Goal: Information Seeking & Learning: Learn about a topic

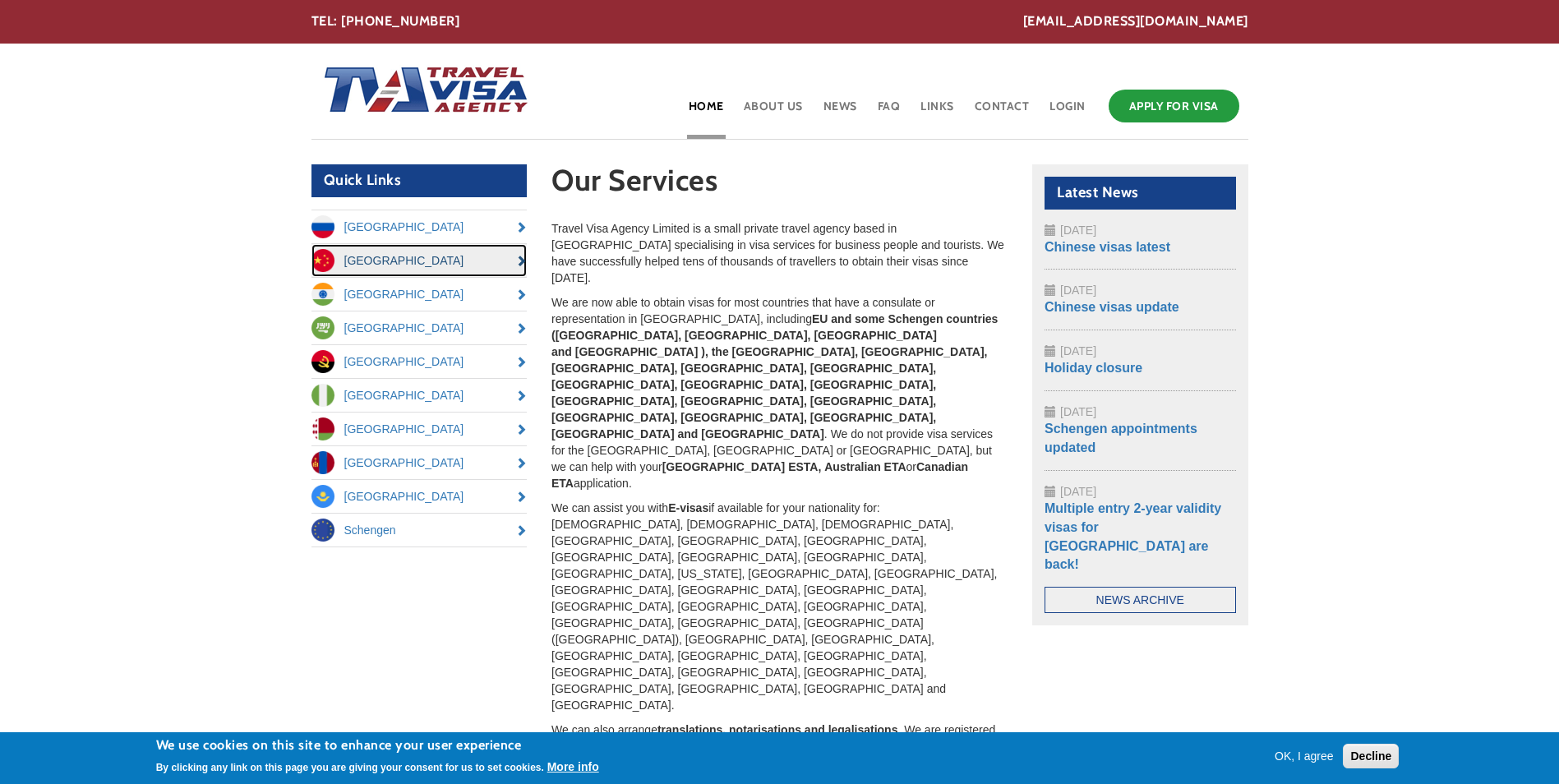
click at [366, 255] on link "[GEOGRAPHIC_DATA]" at bounding box center [419, 260] width 216 height 32
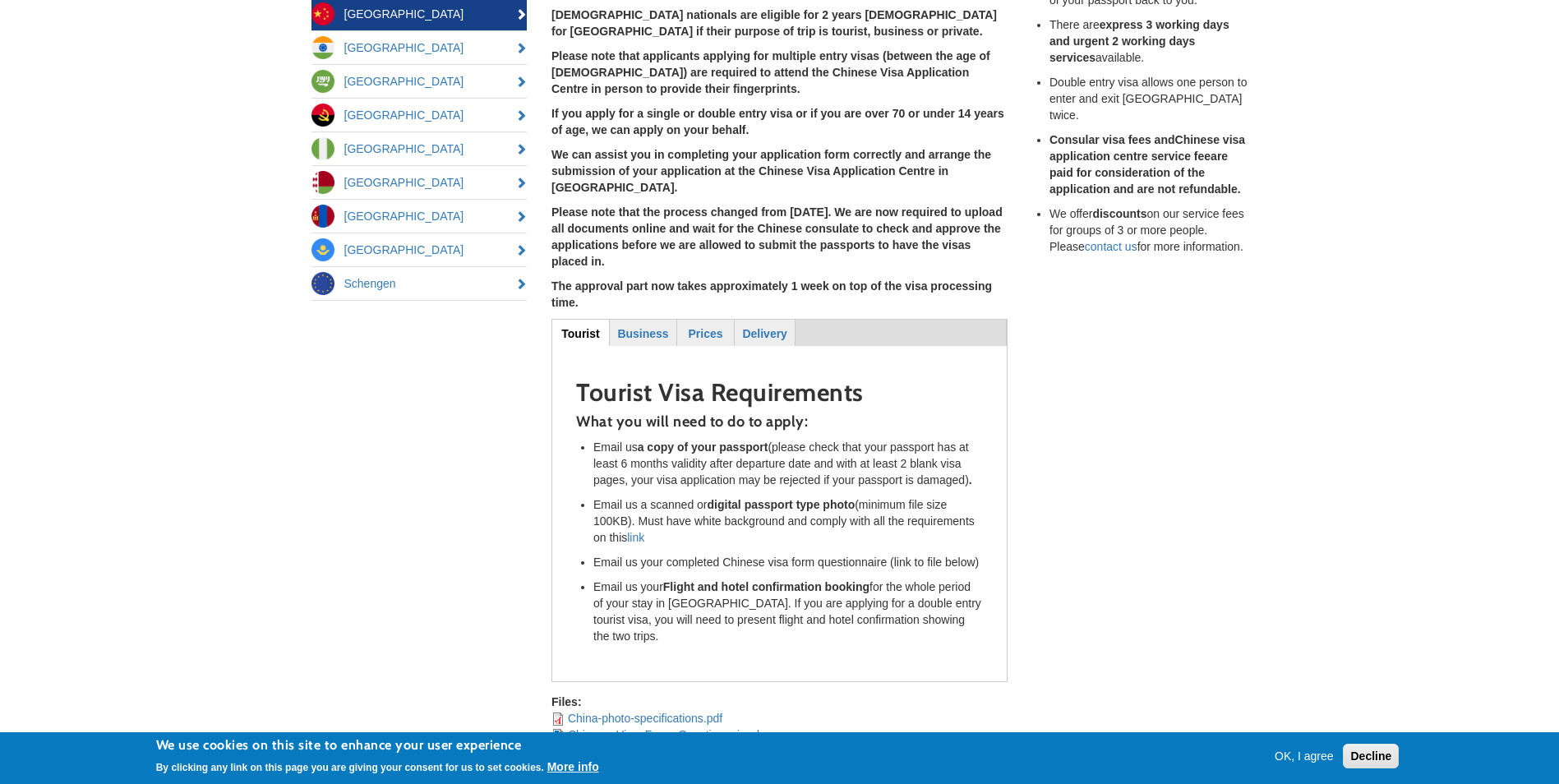
scroll to position [328, 0]
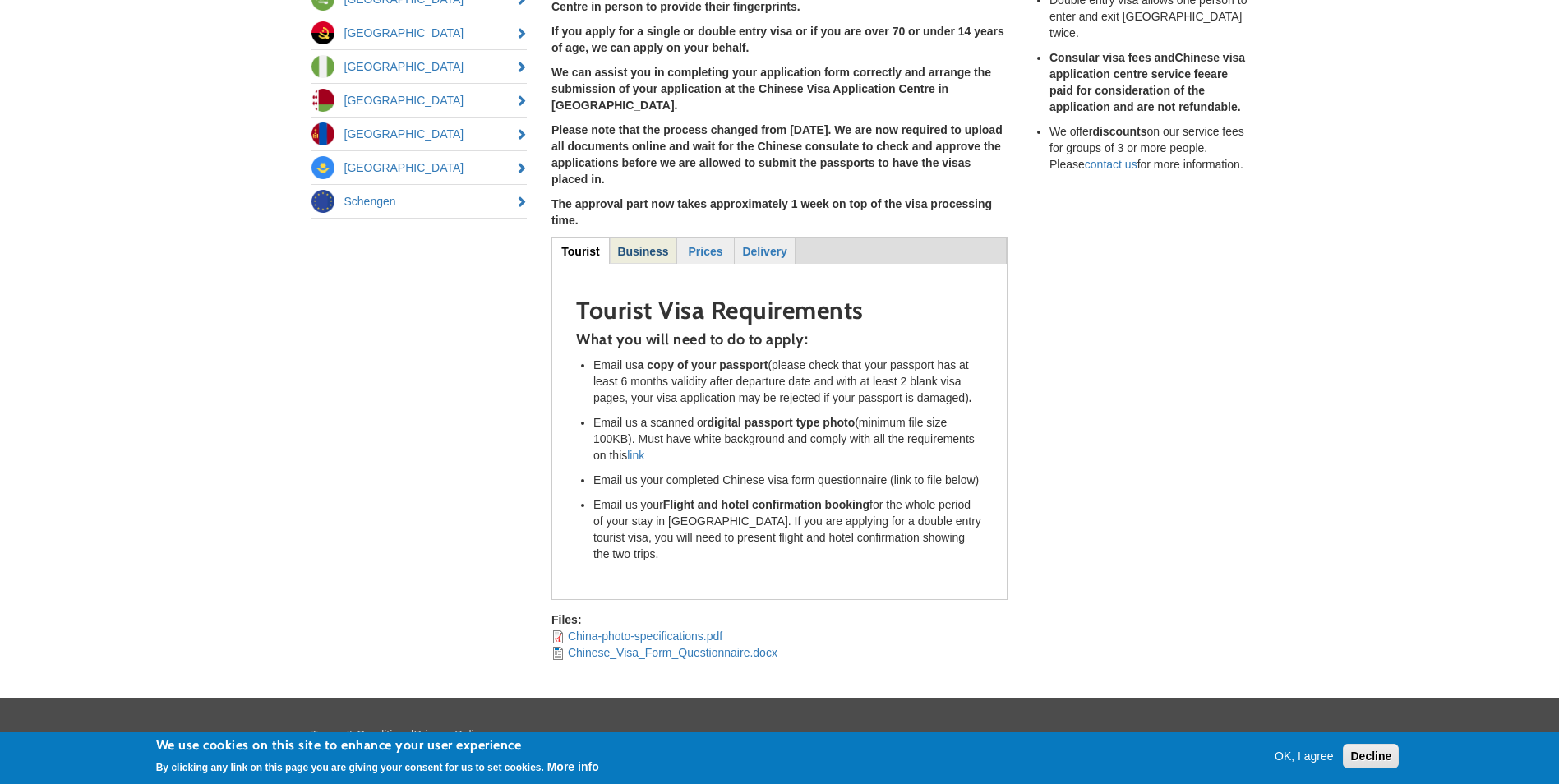
click at [638, 245] on strong "Business" at bounding box center [642, 251] width 51 height 13
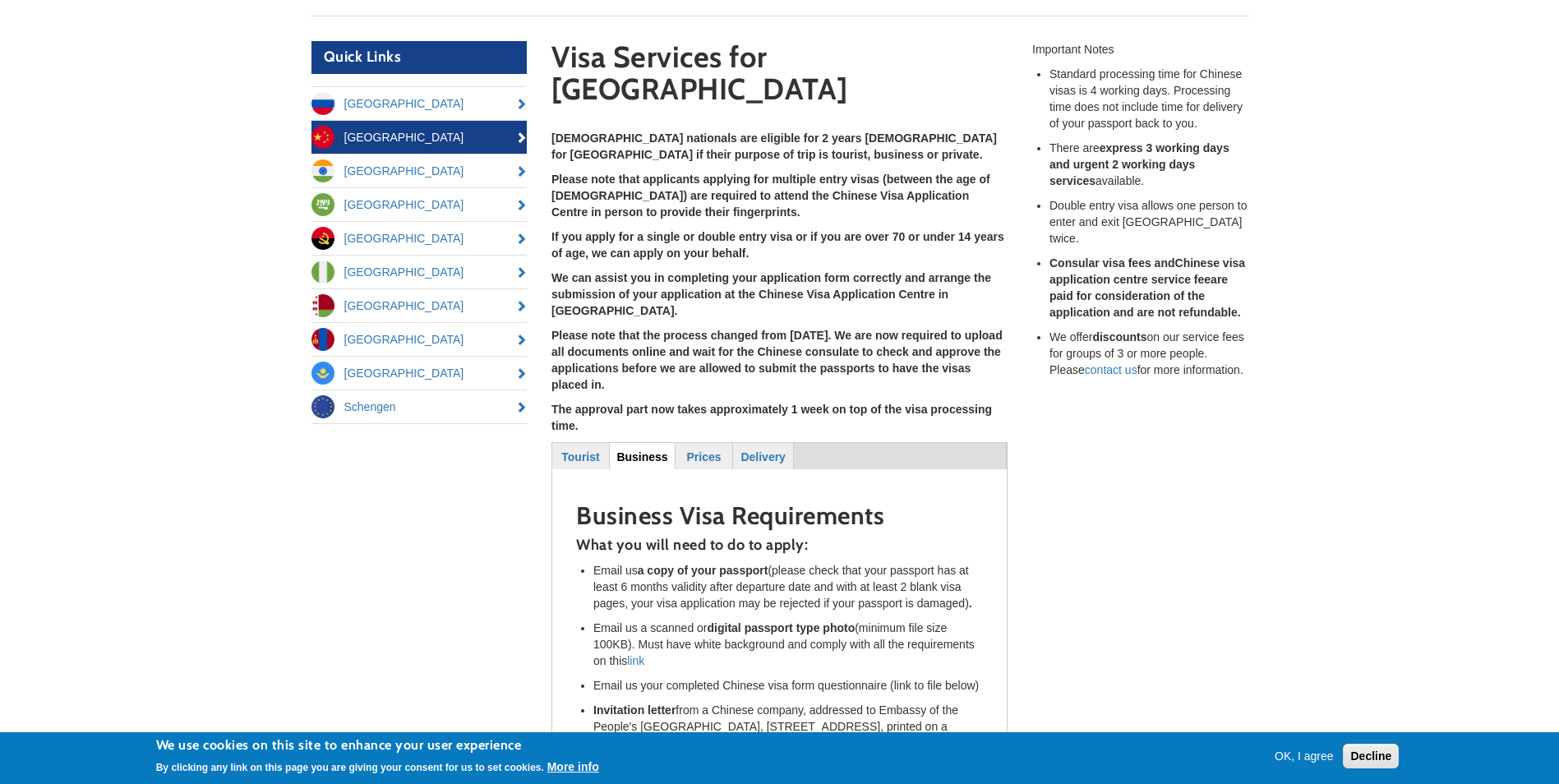
scroll to position [0, 0]
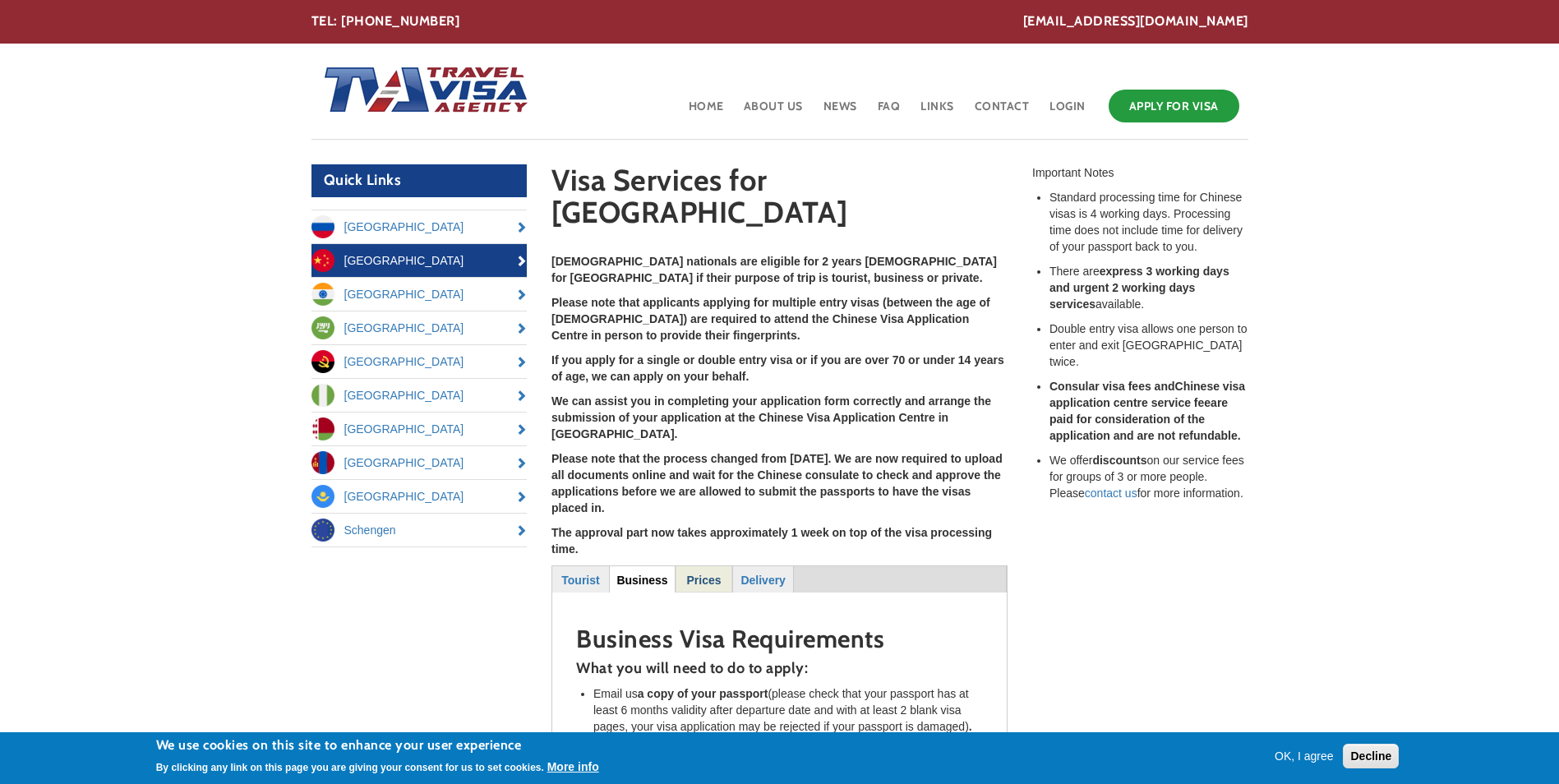
click at [721, 573] on strong "Prices" at bounding box center [704, 580] width 34 height 13
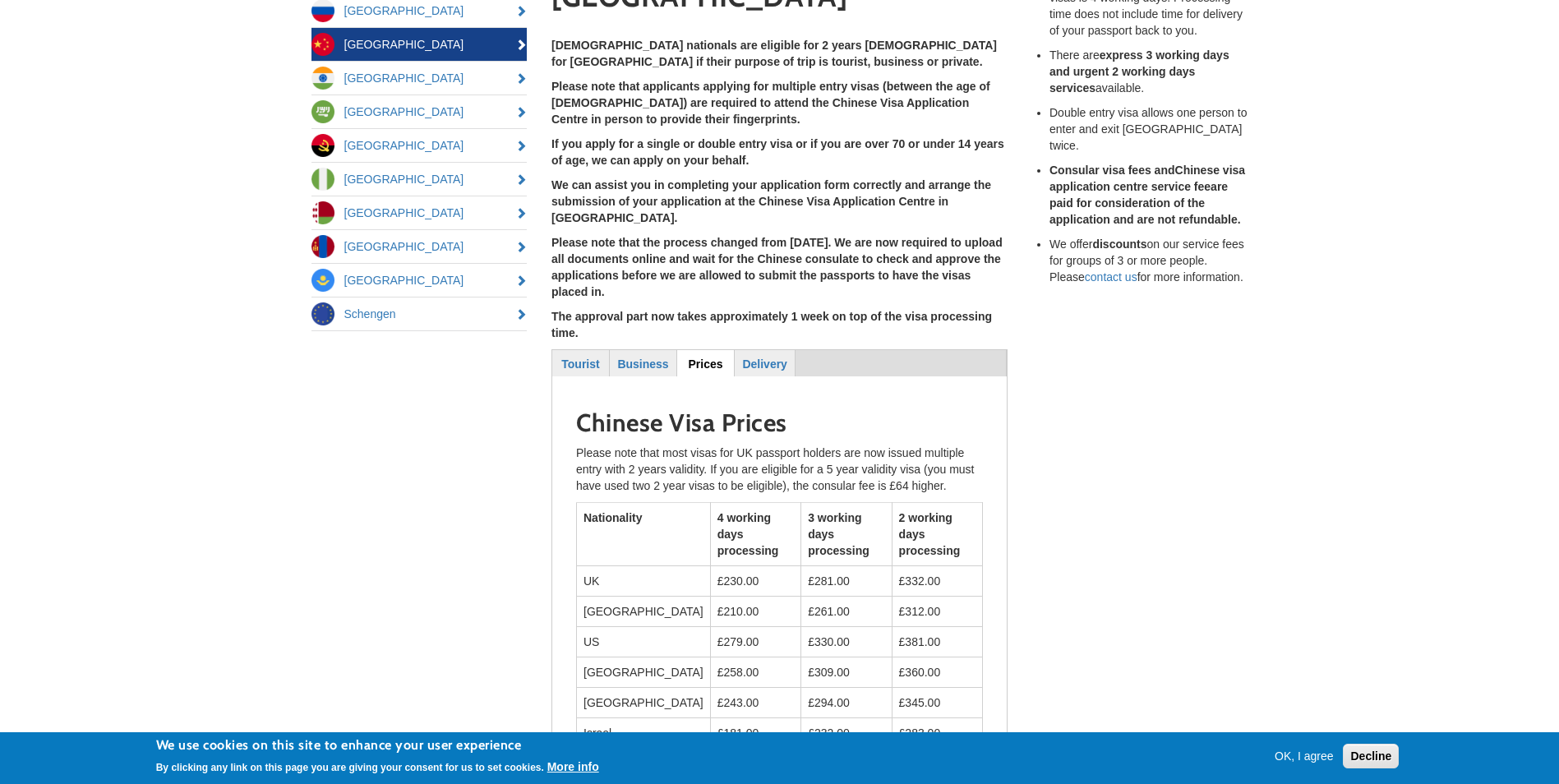
scroll to position [247, 0]
